Goal: Task Accomplishment & Management: Manage account settings

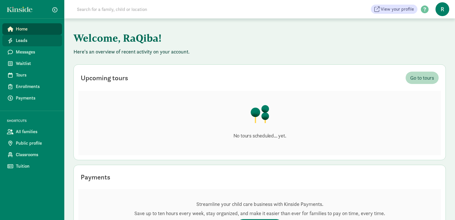
click at [18, 37] on link "Leads" at bounding box center [32, 40] width 60 height 11
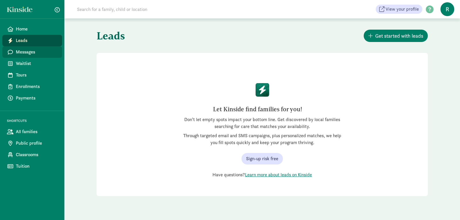
click at [35, 53] on span "Messages" at bounding box center [37, 52] width 42 height 7
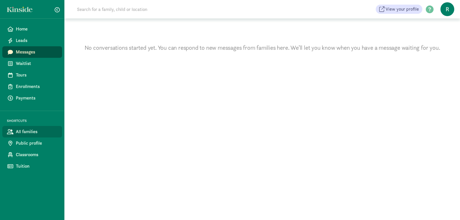
click at [36, 131] on span "All families" at bounding box center [37, 131] width 42 height 7
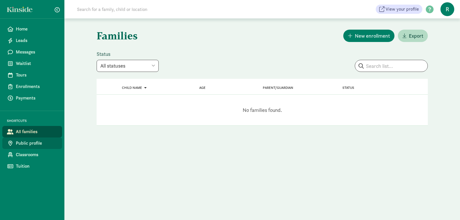
click at [48, 143] on span "Public profile" at bounding box center [37, 143] width 42 height 7
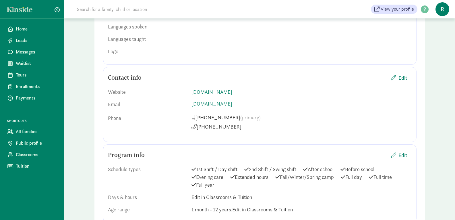
scroll to position [340, 0]
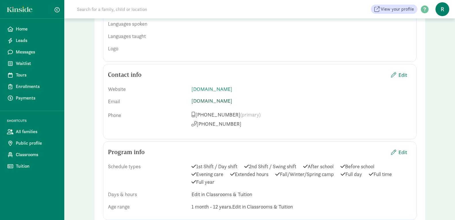
click at [232, 97] on link "khadijaskozykorner.com" at bounding box center [212, 100] width 41 height 7
click at [403, 71] on span "Edit" at bounding box center [403, 75] width 9 height 8
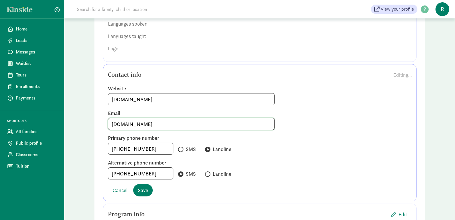
click at [151, 118] on input "khadijaskozykorner.com" at bounding box center [191, 123] width 167 height 11
click at [229, 118] on input "khadijaskozykorner@gmail.com" at bounding box center [191, 123] width 167 height 11
type input "khadijaskozykorner@gmail.com"
click at [147, 186] on span "Save" at bounding box center [143, 190] width 10 height 8
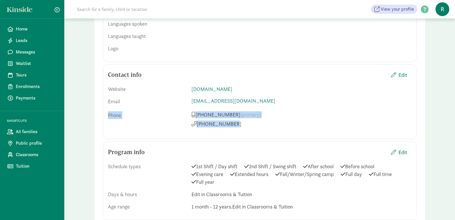
drag, startPoint x: 455, startPoint y: 97, endPoint x: 459, endPoint y: 119, distance: 22.7
click at [455, 119] on html "Home Leads Messages Waitlist Tours Enrollments Payments SHORTCUTS All families …" at bounding box center [227, 144] width 455 height 968
click at [450, 71] on div "Public profile Preview Your profile is the place where parents learn more about…" at bounding box center [259, 152] width 391 height 949
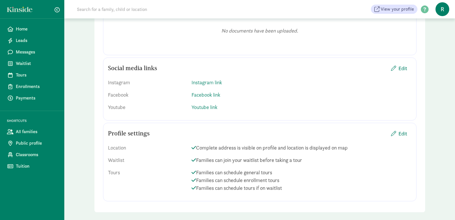
scroll to position [30, 0]
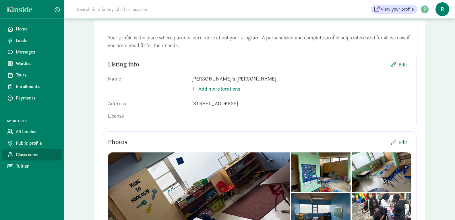
click at [37, 152] on span "Classrooms" at bounding box center [37, 154] width 42 height 7
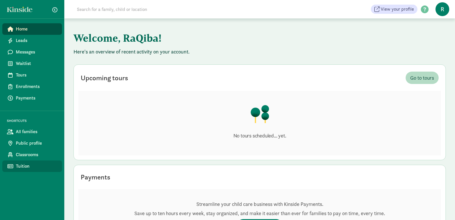
click at [24, 167] on span "Tuition" at bounding box center [37, 166] width 42 height 7
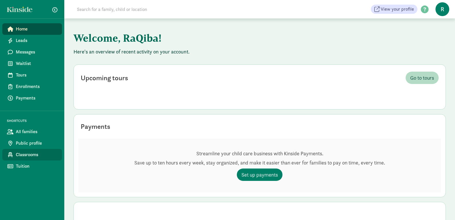
click at [29, 155] on span "Classrooms" at bounding box center [37, 154] width 42 height 7
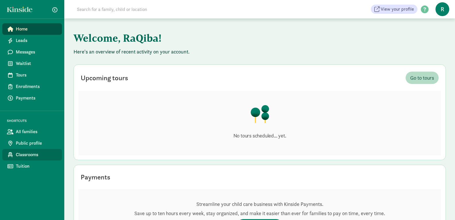
click at [29, 155] on span "Classrooms" at bounding box center [37, 154] width 42 height 7
click at [41, 166] on span "Tuition" at bounding box center [37, 166] width 42 height 7
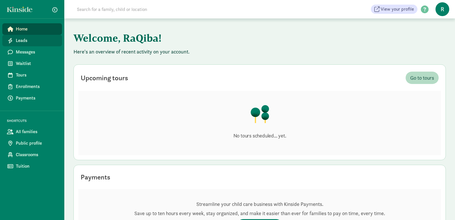
click at [28, 36] on link "Leads" at bounding box center [32, 40] width 60 height 11
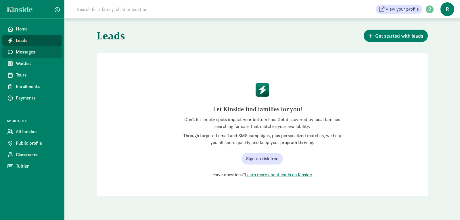
click at [30, 55] on span "Messages" at bounding box center [37, 52] width 42 height 7
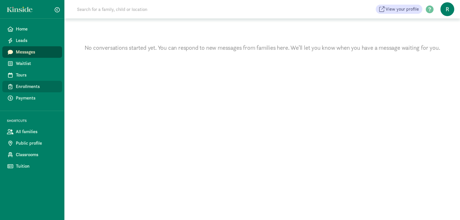
click at [35, 87] on span "Enrollments" at bounding box center [37, 86] width 42 height 7
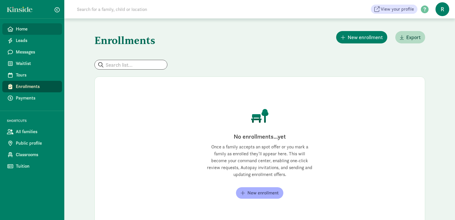
click at [24, 30] on span "Home" at bounding box center [37, 29] width 42 height 7
